Goal: Task Accomplishment & Management: Manage account settings

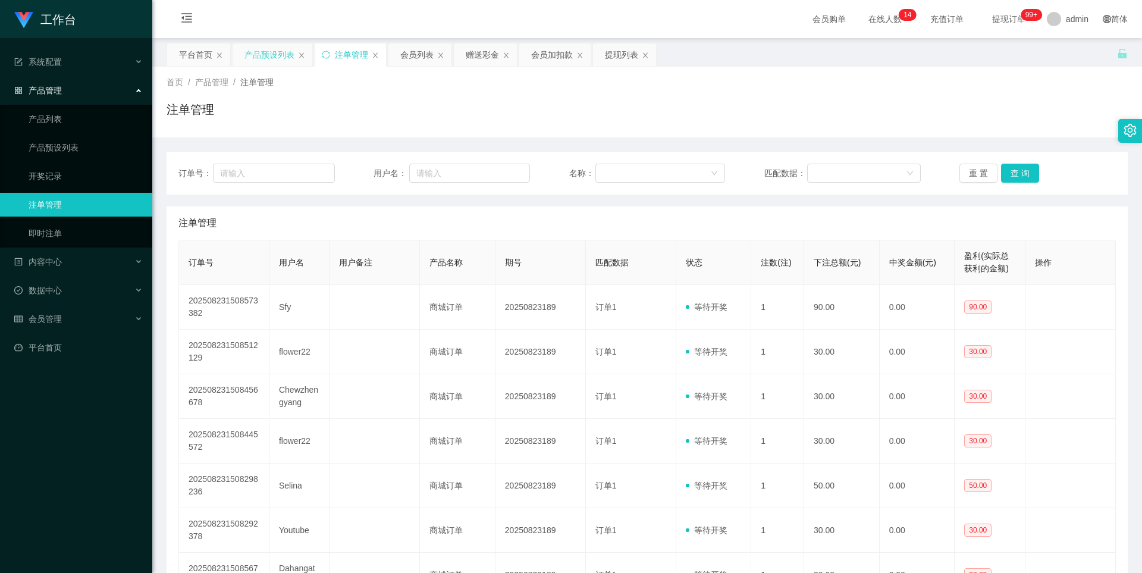
click at [265, 55] on div "产品预设列表" at bounding box center [269, 54] width 50 height 23
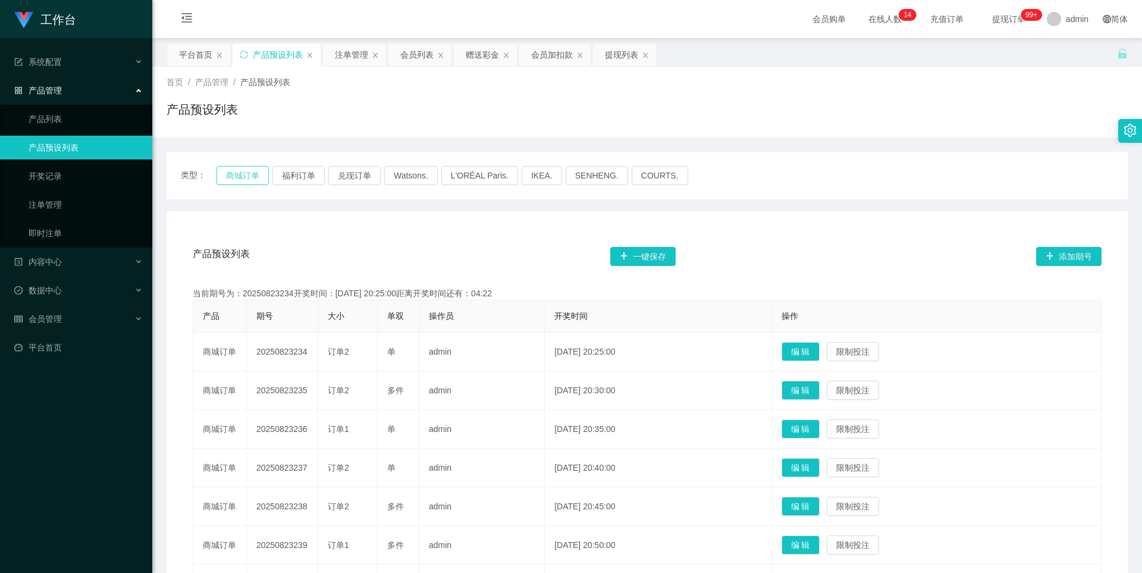
click at [246, 175] on button "商城订单" at bounding box center [242, 175] width 52 height 19
click at [345, 55] on div "注单管理" at bounding box center [351, 54] width 33 height 23
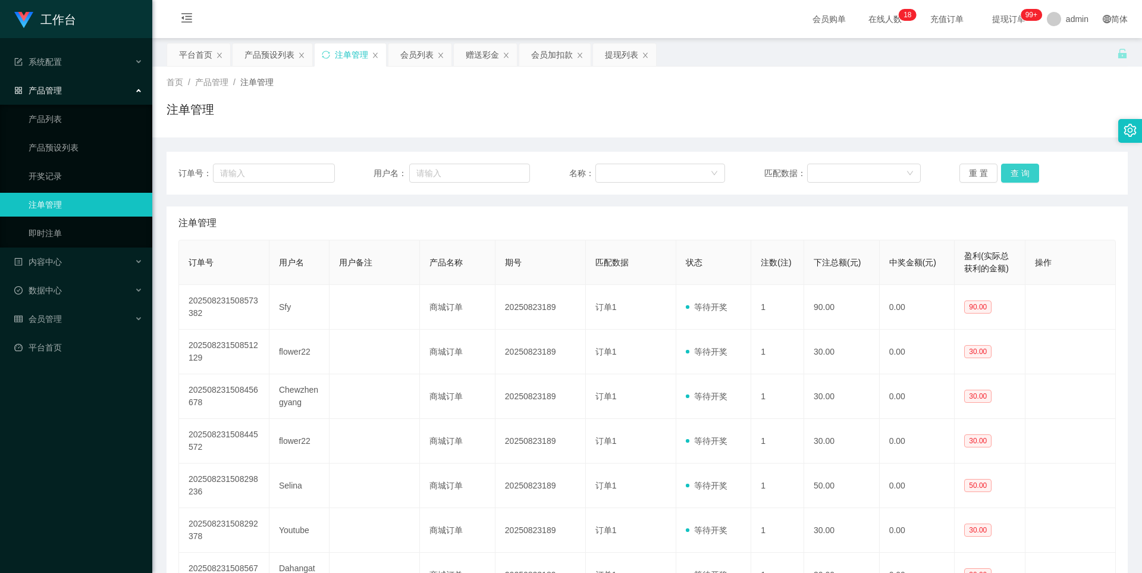
click at [1008, 169] on button "查 询" at bounding box center [1020, 173] width 38 height 19
click at [720, 120] on div "注单管理" at bounding box center [646, 113] width 961 height 27
click at [1020, 178] on button "查 询" at bounding box center [1020, 173] width 38 height 19
drag, startPoint x: 731, startPoint y: 112, endPoint x: 906, endPoint y: 121, distance: 175.0
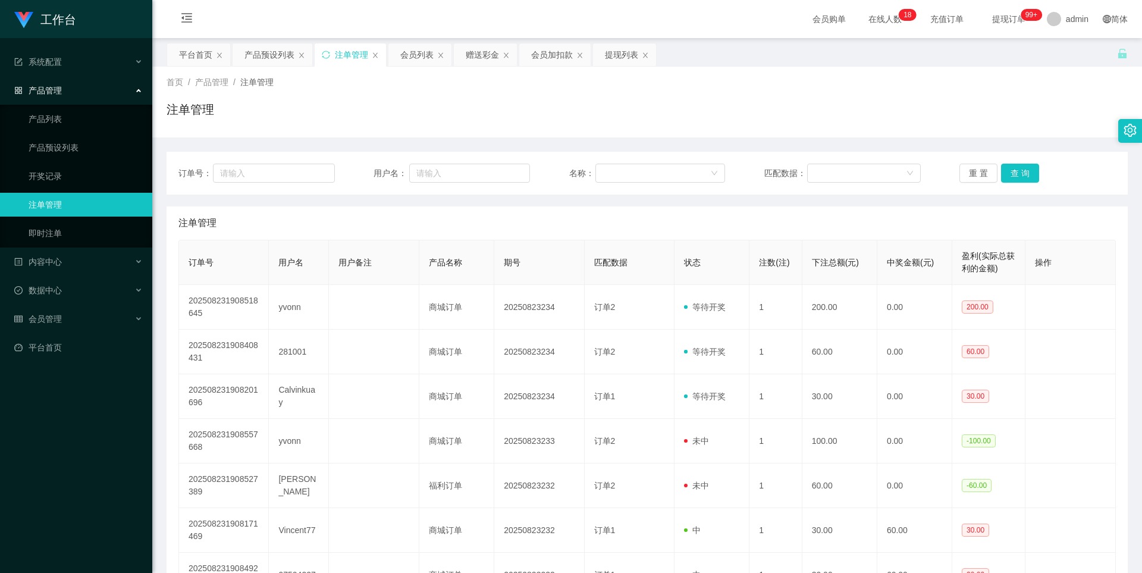
click at [736, 114] on div "注单管理" at bounding box center [646, 113] width 961 height 27
click at [1017, 171] on button "查 询" at bounding box center [1020, 173] width 38 height 19
click at [926, 122] on div "注单管理" at bounding box center [646, 113] width 961 height 27
click at [1022, 169] on button "查 询" at bounding box center [1020, 173] width 38 height 19
click at [849, 122] on div "注单管理" at bounding box center [646, 113] width 961 height 27
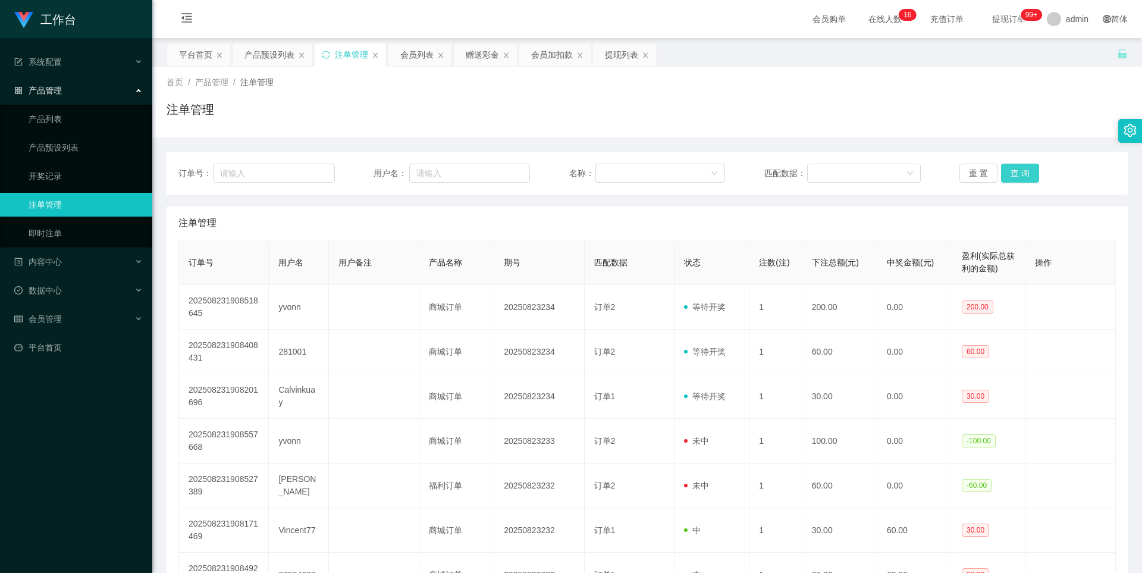
click at [1017, 174] on button "查 询" at bounding box center [1020, 173] width 38 height 19
click at [1014, 169] on button "查 询" at bounding box center [1020, 173] width 38 height 19
click at [882, 107] on div "注单管理" at bounding box center [646, 113] width 961 height 27
click at [1002, 171] on button "查 询" at bounding box center [1020, 173] width 38 height 19
click at [977, 106] on div "注单管理" at bounding box center [646, 113] width 961 height 27
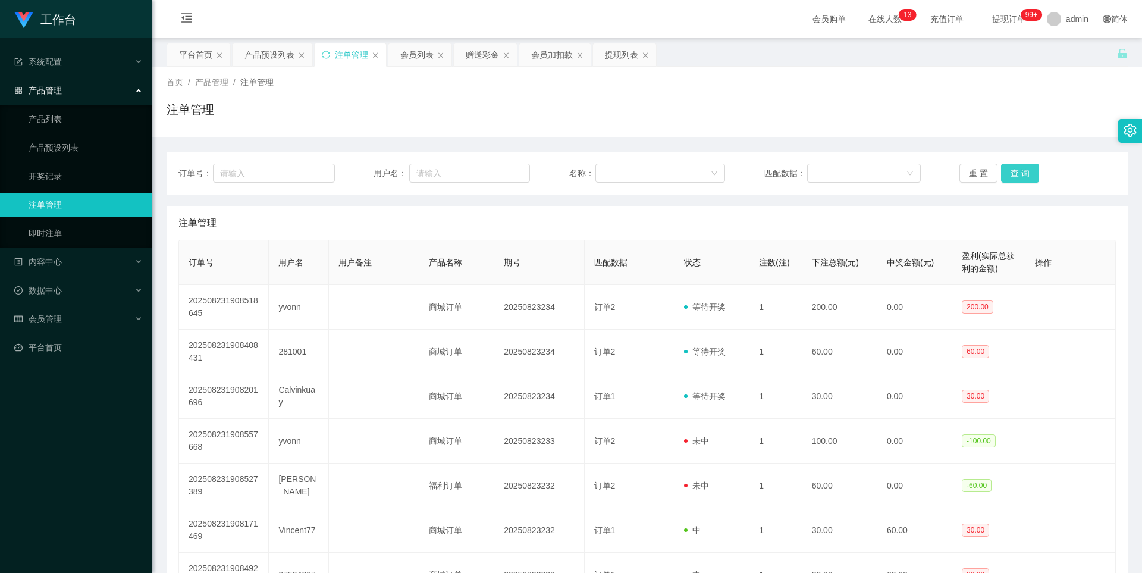
click at [1013, 171] on button "查 询" at bounding box center [1020, 173] width 38 height 19
click at [768, 108] on div "注单管理" at bounding box center [646, 113] width 961 height 27
click at [1027, 181] on button "查 询" at bounding box center [1020, 173] width 38 height 19
